Goal: Information Seeking & Learning: Learn about a topic

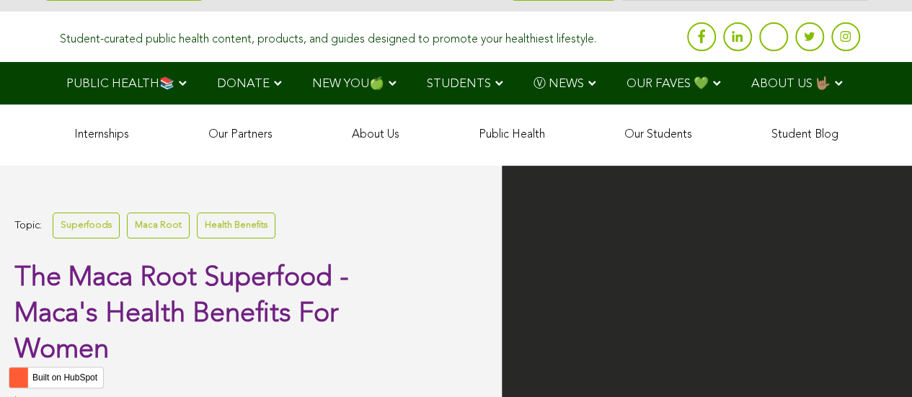
scroll to position [2917, 0]
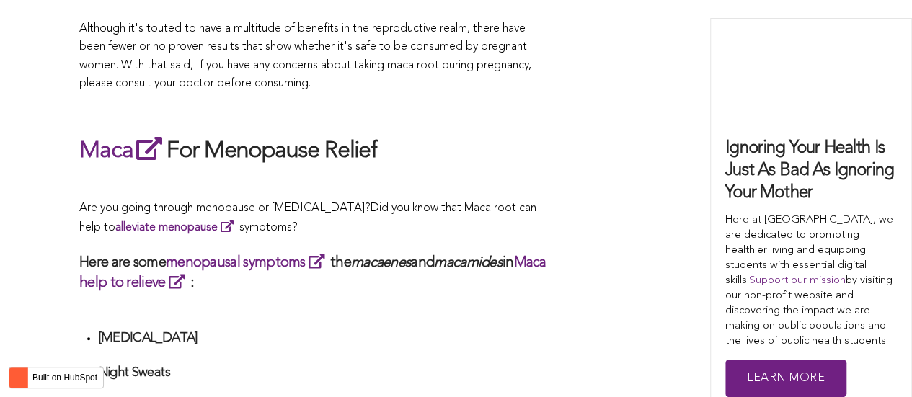
click at [528, 200] on p "Are you going through menopause or [MEDICAL_DATA]? Did you know that Maca root …" at bounding box center [313, 219] width 468 height 38
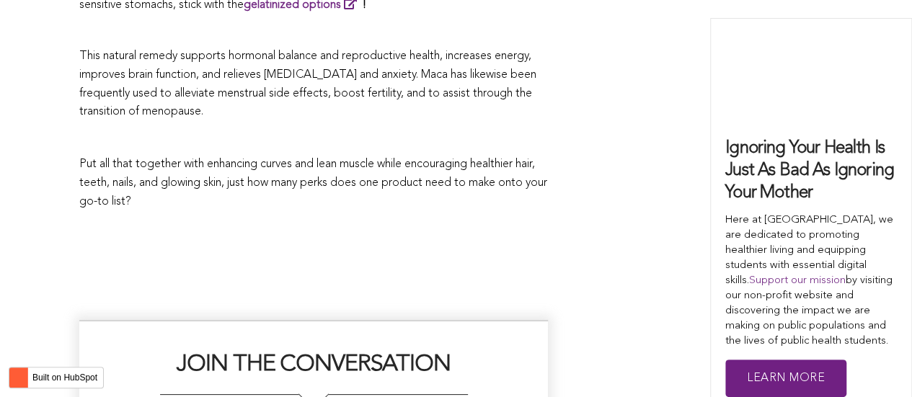
scroll to position [4336, 0]
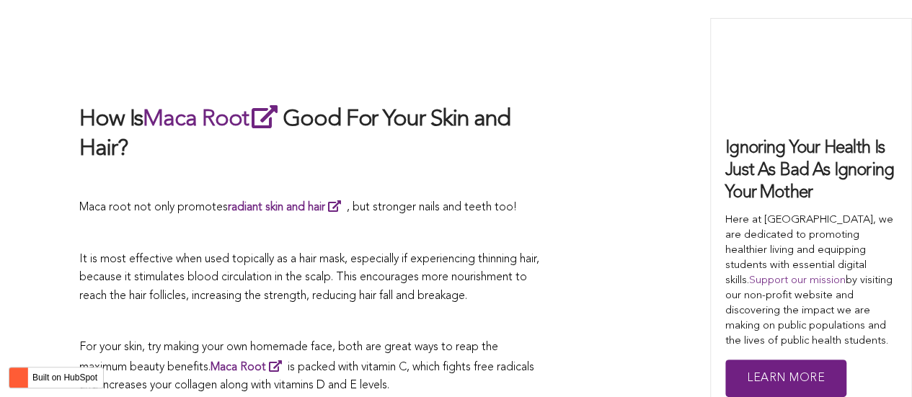
click at [342, 225] on p at bounding box center [313, 234] width 468 height 19
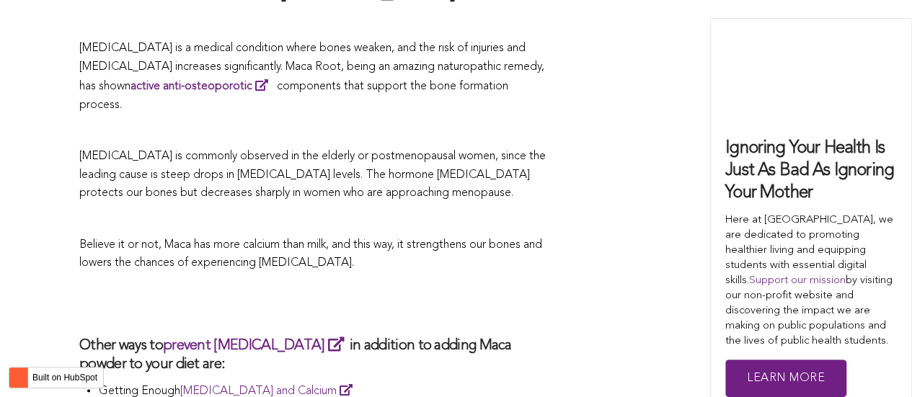
click at [332, 236] on p "Believe it or not, Maca has more calcium than milk, and this way, it strengthen…" at bounding box center [313, 254] width 468 height 37
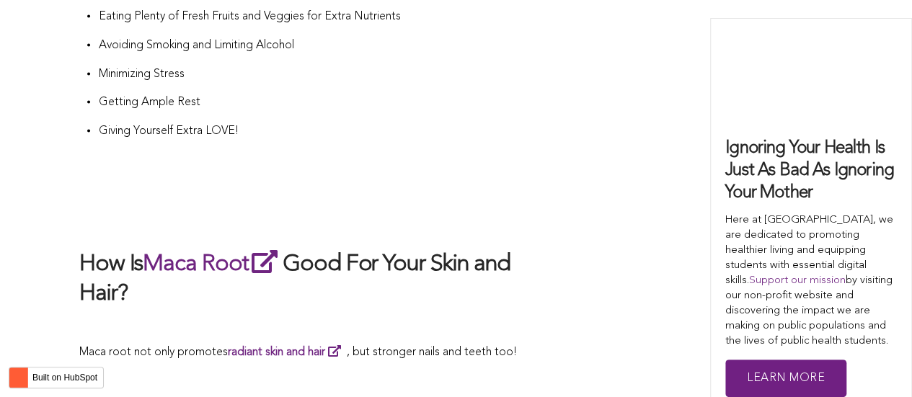
scroll to position [4483, 0]
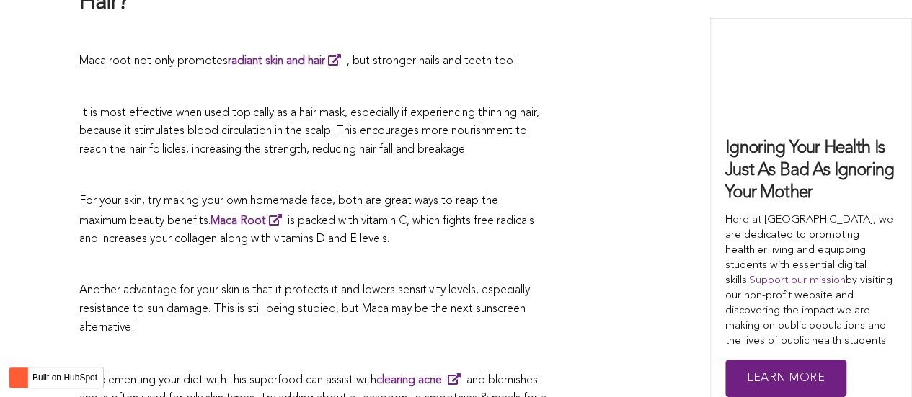
click at [371, 215] on span "is packed with vitamin C, which fights free radicals and increases your collage…" at bounding box center [306, 230] width 455 height 30
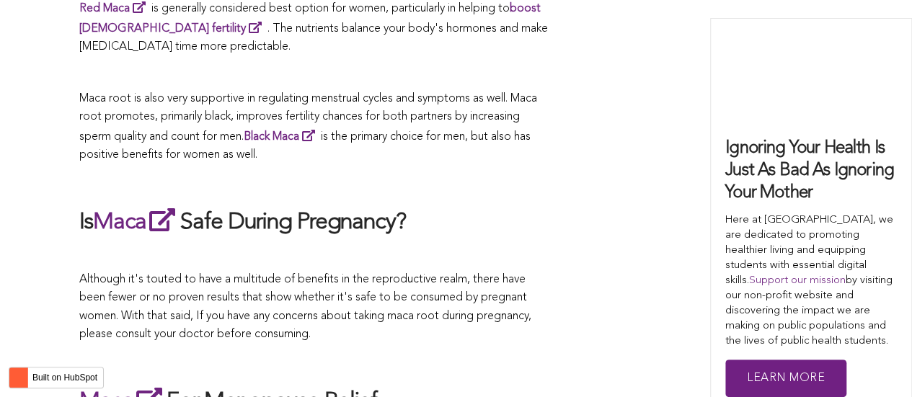
click at [479, 205] on h2 "Is Maca Safe During Pregnancy?" at bounding box center [313, 221] width 468 height 33
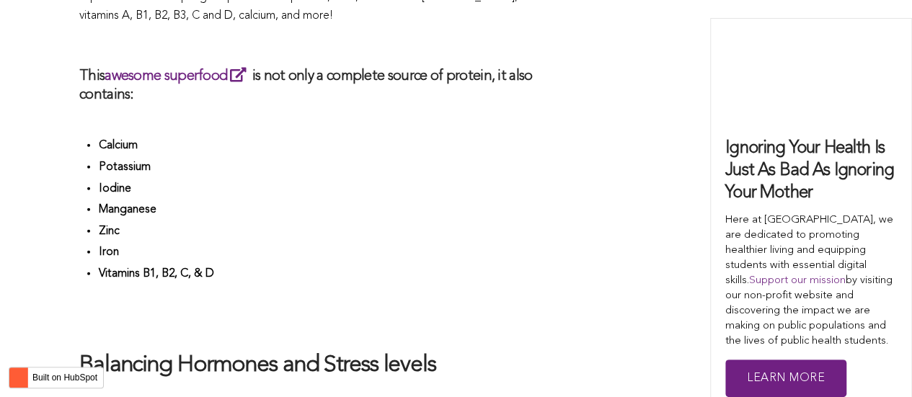
scroll to position [3409, 0]
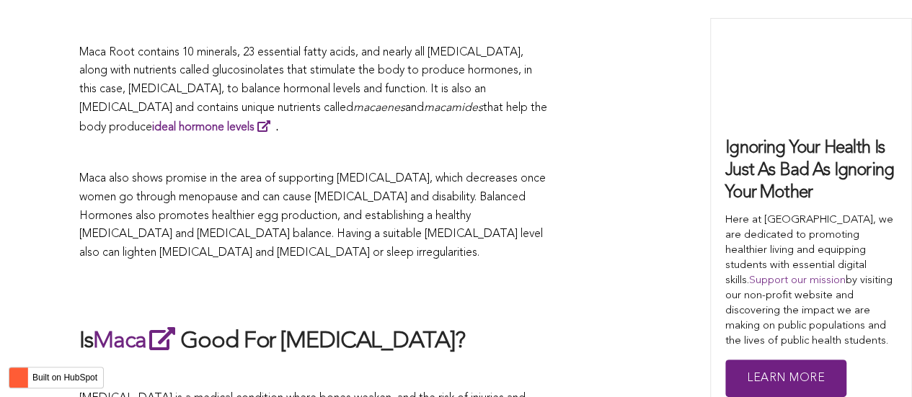
click at [502, 199] on p "Maca also shows promise in the area of supporting [MEDICAL_DATA], which decreas…" at bounding box center [313, 216] width 468 height 92
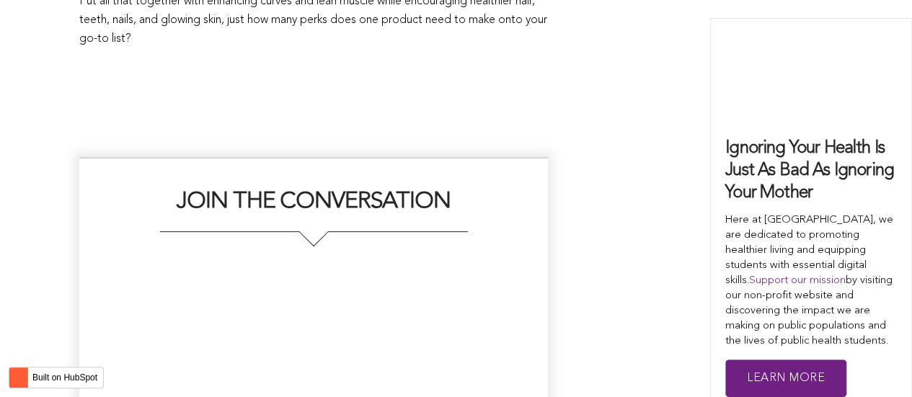
scroll to position [3586, 0]
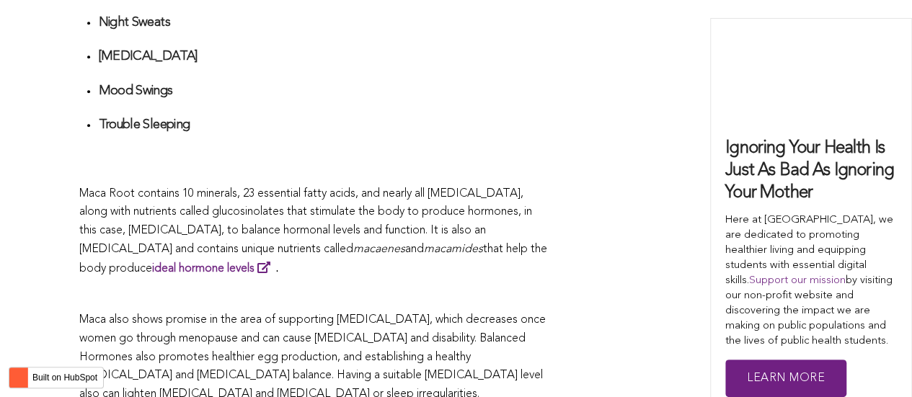
click at [499, 199] on span "Maca Root contains 10 minerals, 23 essential fatty acids, and nearly all [MEDIC…" at bounding box center [305, 221] width 453 height 67
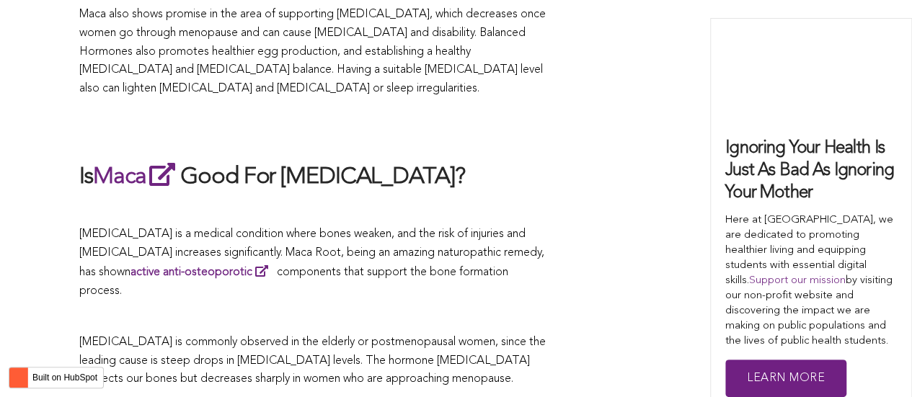
click at [547, 200] on p at bounding box center [313, 209] width 468 height 19
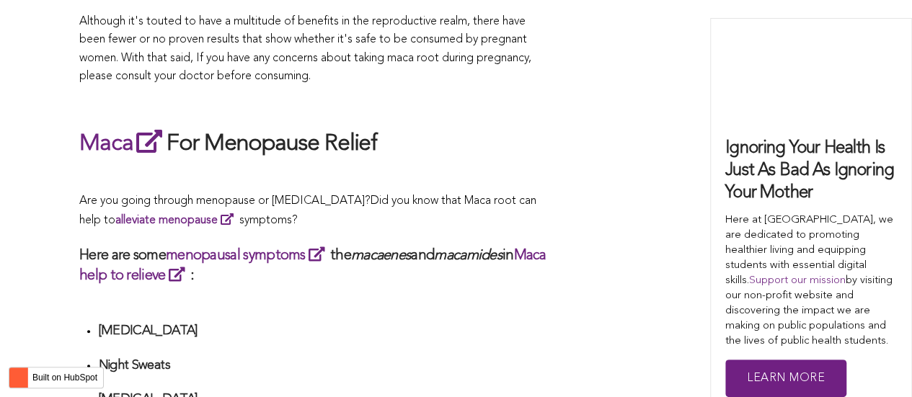
scroll to position [2126, 0]
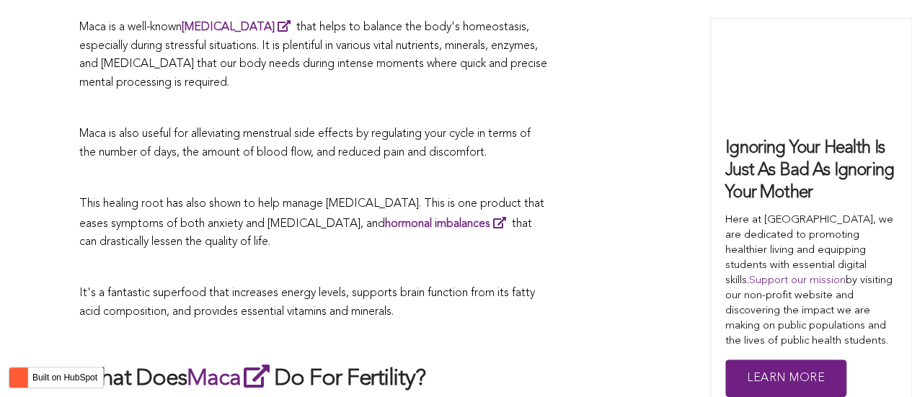
click at [417, 199] on span "This healing root has also shown to help manage [MEDICAL_DATA]. This is one pro…" at bounding box center [311, 223] width 465 height 50
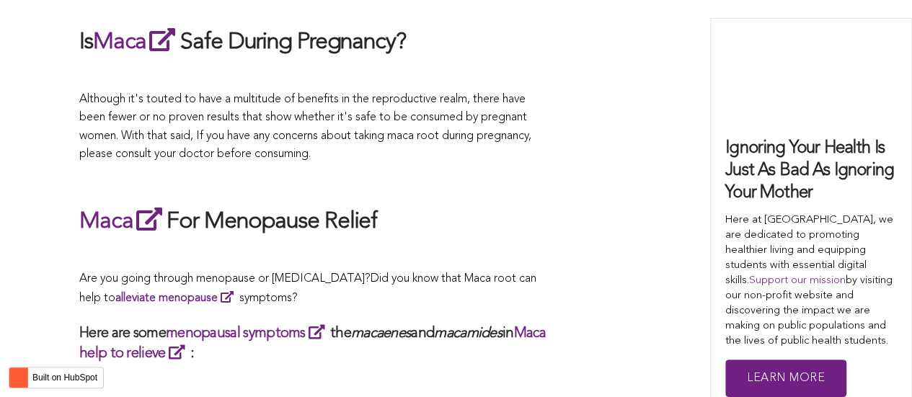
scroll to position [4234, 0]
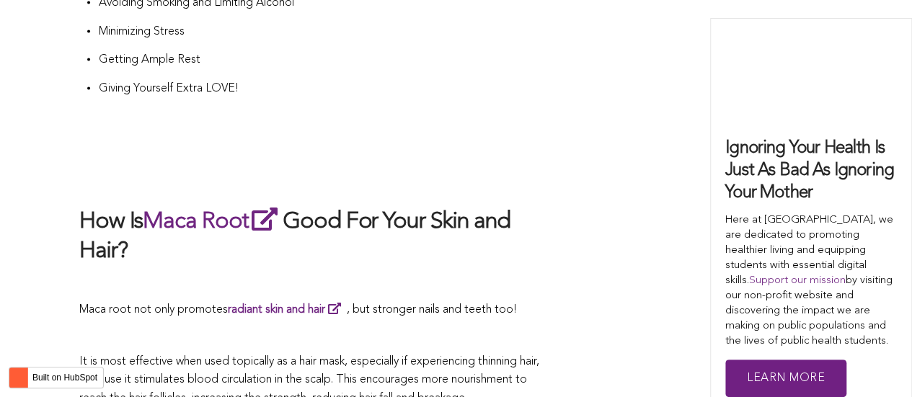
click at [318, 205] on h2 "How Is Maca Root Good For Your Skin and Hair?" at bounding box center [313, 236] width 468 height 63
